Goal: Task Accomplishment & Management: Use online tool/utility

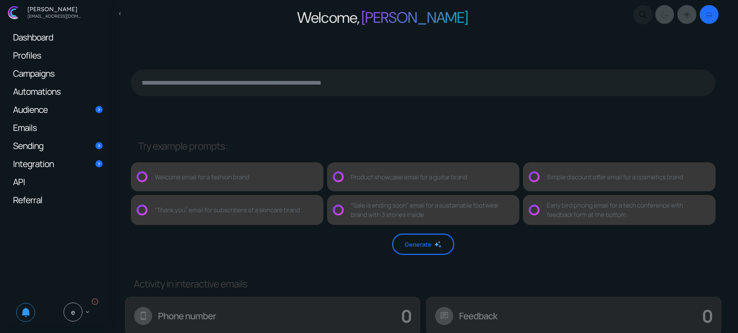
click at [54, 71] on span "Campaigns" at bounding box center [34, 73] width 42 height 8
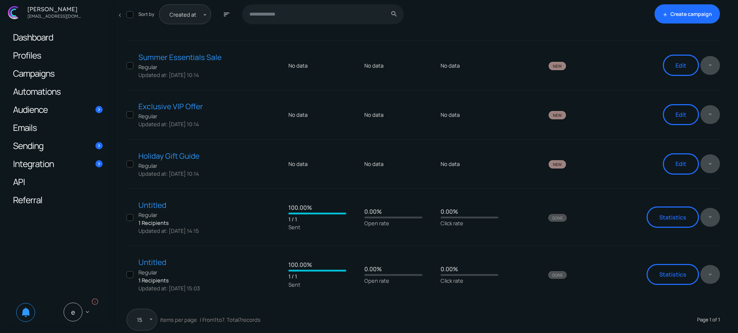
scroll to position [155, 0]
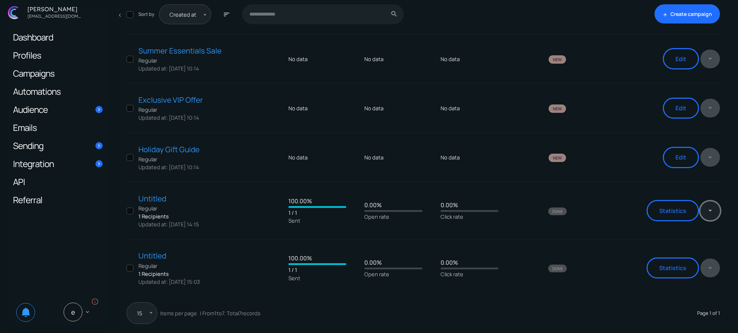
click at [714, 215] on button at bounding box center [710, 210] width 20 height 19
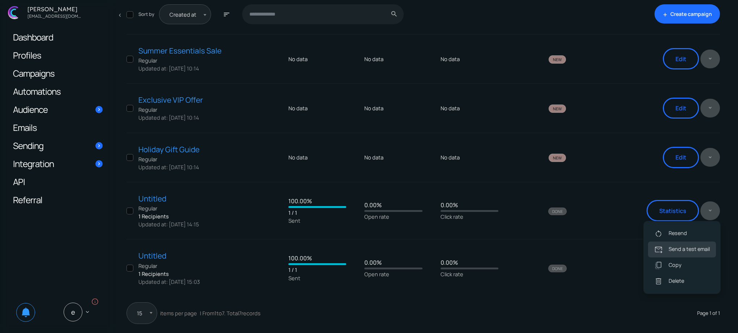
click at [672, 251] on link "forward_to_inbox Send a test email" at bounding box center [682, 249] width 68 height 16
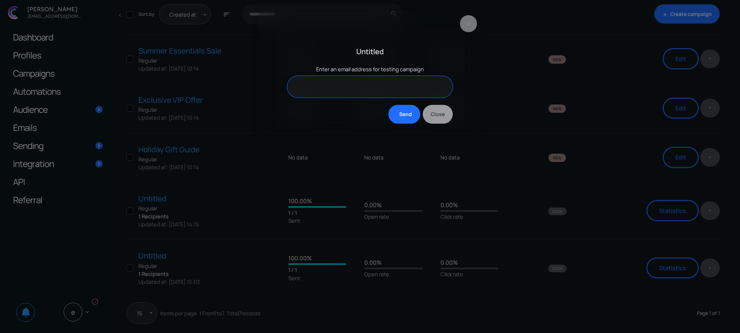
click at [353, 87] on input "text" at bounding box center [369, 87] width 165 height 22
type input "**********"
click at [401, 115] on button "Send" at bounding box center [403, 114] width 31 height 19
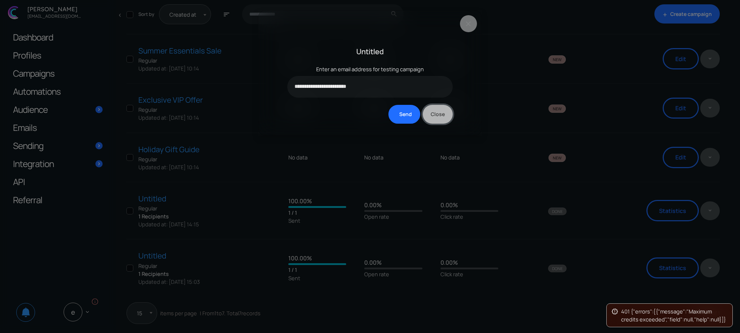
click at [432, 115] on link "Close" at bounding box center [438, 114] width 30 height 19
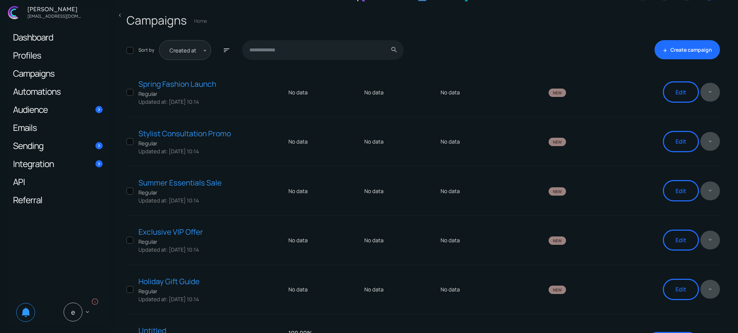
scroll to position [0, 0]
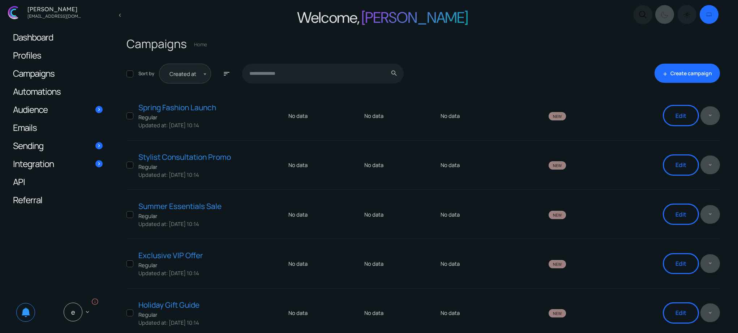
click at [682, 12] on label "Dark mode switcher" at bounding box center [686, 14] width 19 height 19
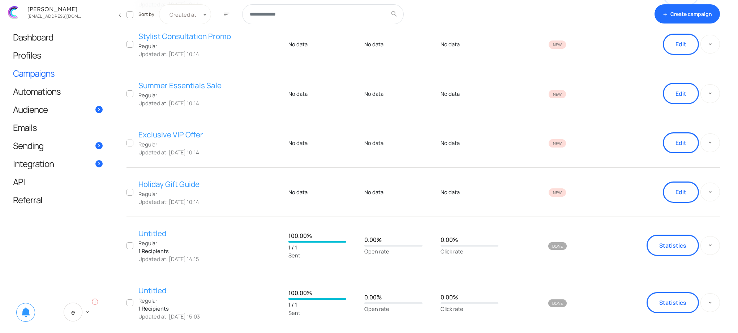
scroll to position [155, 0]
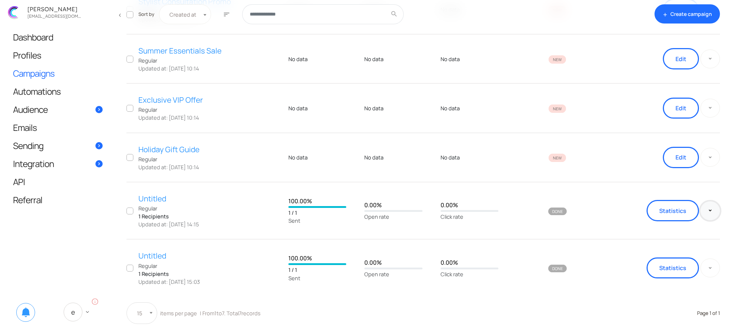
click at [716, 210] on button at bounding box center [710, 210] width 20 height 19
click at [684, 251] on link "forward_to_inbox Send a test email" at bounding box center [682, 249] width 68 height 16
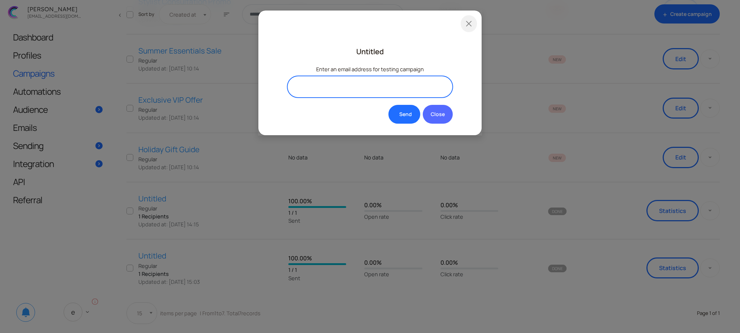
click at [331, 82] on input "text" at bounding box center [369, 87] width 165 height 22
type input "**********"
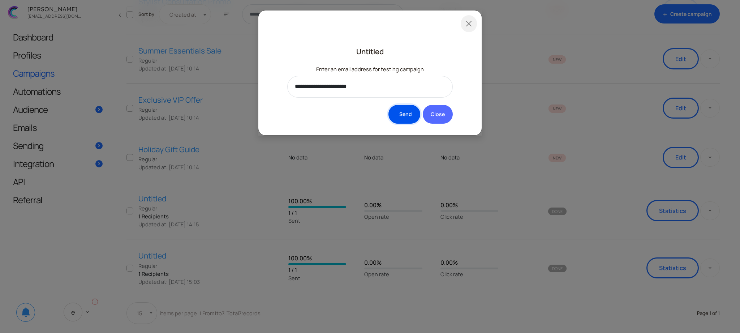
click at [404, 114] on button "Send" at bounding box center [403, 114] width 31 height 19
click at [441, 114] on link "Close" at bounding box center [438, 114] width 30 height 19
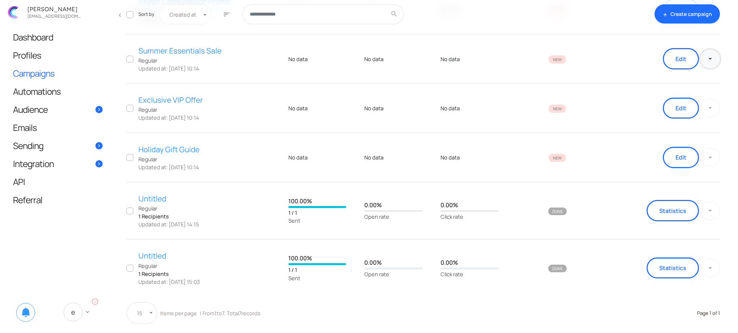
click at [711, 64] on button at bounding box center [710, 58] width 20 height 19
click at [654, 51] on div "Edit copy_all Copy delete_outline Delete" at bounding box center [662, 58] width 115 height 21
click at [613, 178] on td "Edit copy_all Copy delete_outline Delete" at bounding box center [661, 157] width 118 height 49
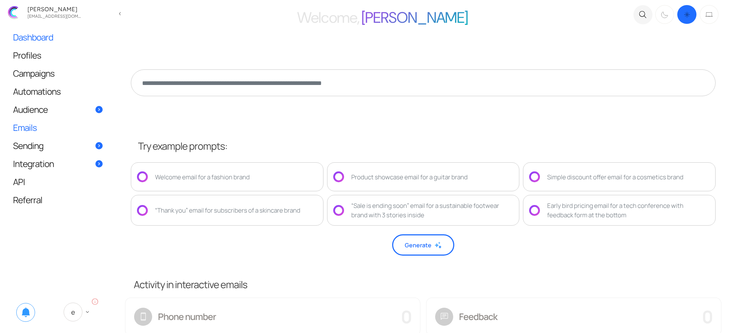
click at [46, 133] on link "Emails" at bounding box center [58, 127] width 104 height 18
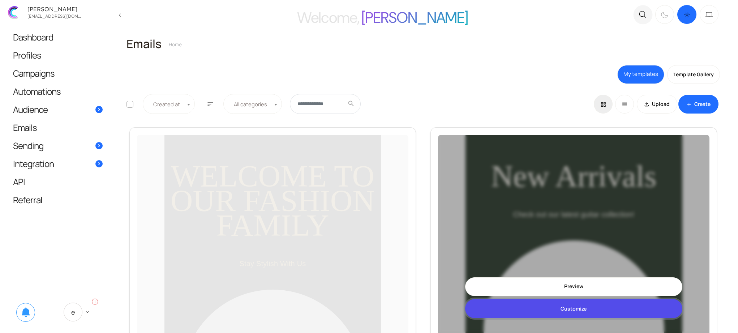
click at [577, 311] on link "Customize" at bounding box center [573, 308] width 217 height 19
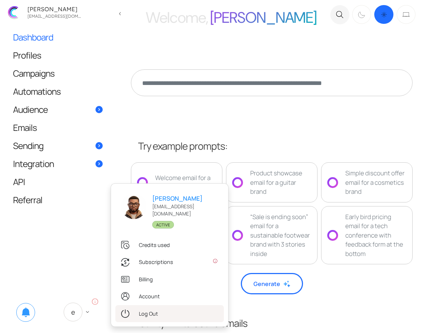
click at [129, 308] on link ".st0{fill:#333333;} Log Out" at bounding box center [169, 313] width 108 height 17
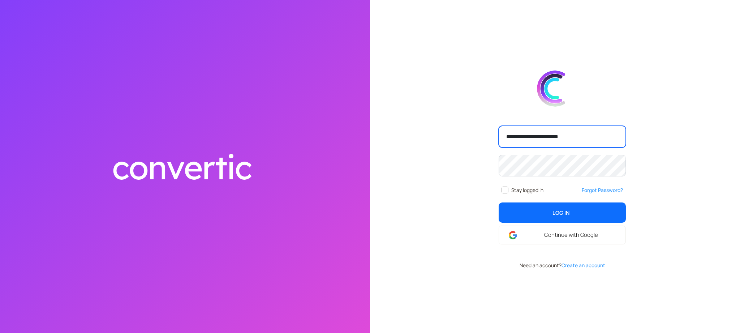
click at [522, 129] on input "**********" at bounding box center [562, 137] width 127 height 22
type input "**********"
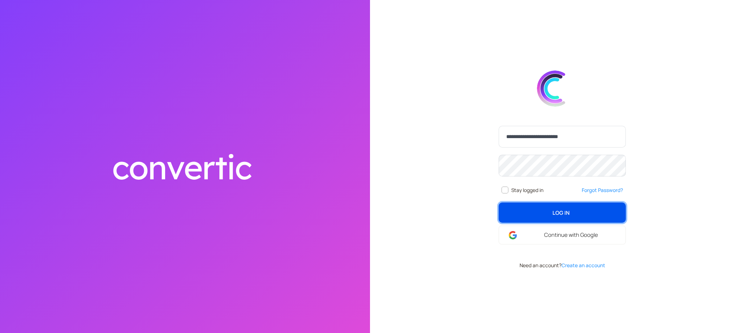
click at [522, 210] on span "Log In" at bounding box center [560, 212] width 17 height 8
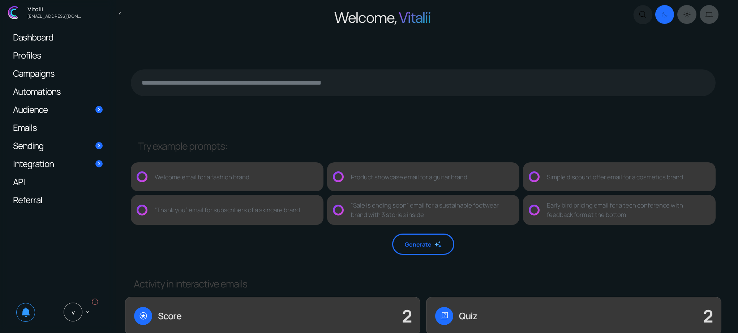
click at [49, 127] on link "Emails" at bounding box center [58, 127] width 104 height 18
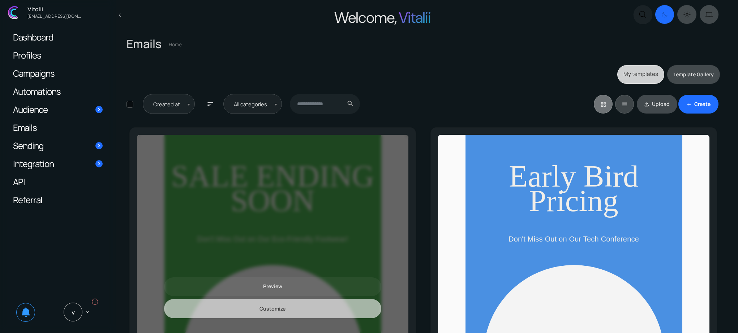
scroll to position [0, 217]
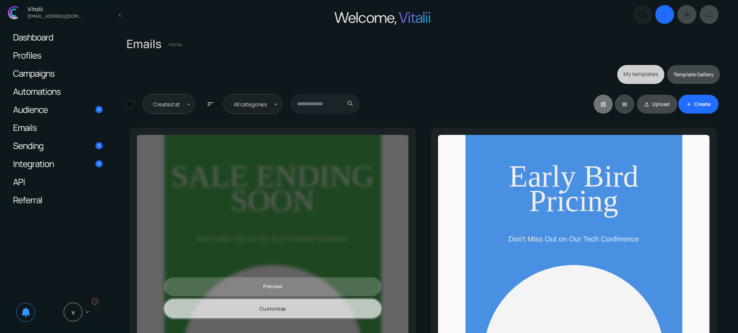
click at [283, 311] on link "Customize" at bounding box center [272, 308] width 217 height 19
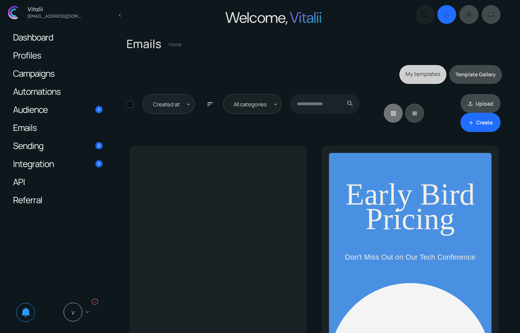
click at [89, 312] on span "keyboard_arrow_down" at bounding box center [87, 312] width 7 height 7
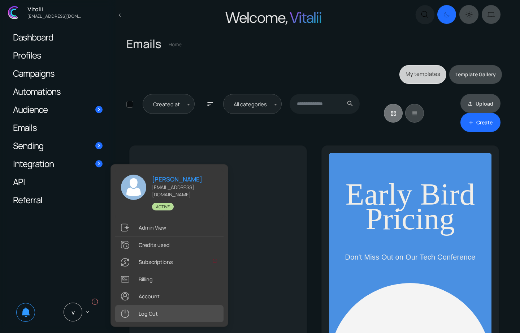
click at [131, 313] on link ".st0{fill:#333333;} Log Out" at bounding box center [169, 313] width 108 height 17
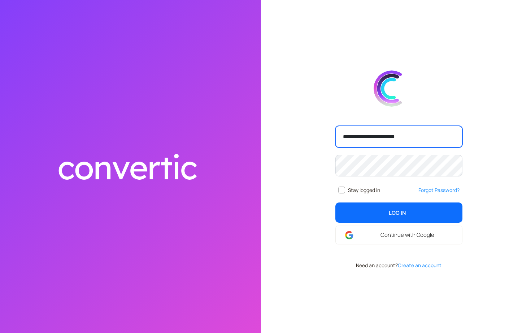
click at [415, 146] on input "**********" at bounding box center [399, 137] width 127 height 22
type input "**********"
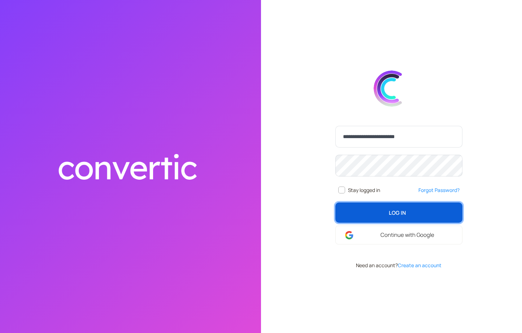
drag, startPoint x: 393, startPoint y: 216, endPoint x: 405, endPoint y: 215, distance: 11.9
click at [393, 216] on span "Log In" at bounding box center [397, 212] width 17 height 8
